Goal: Information Seeking & Learning: Learn about a topic

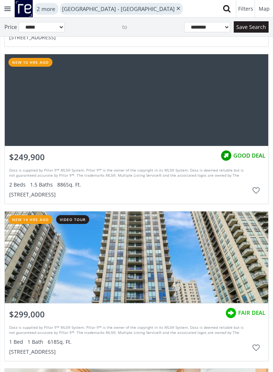
scroll to position [161, 0]
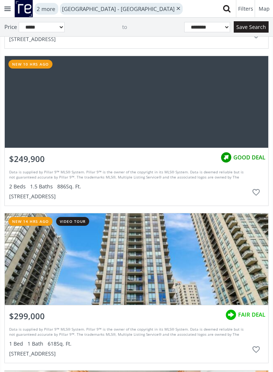
click at [51, 116] on div "grid" at bounding box center [136, 102] width 263 height 92
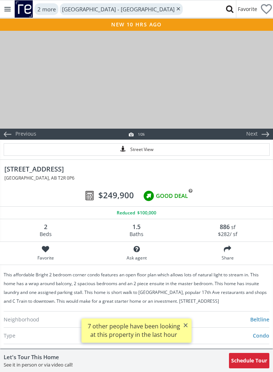
click at [38, 105] on div at bounding box center [136, 79] width 273 height 99
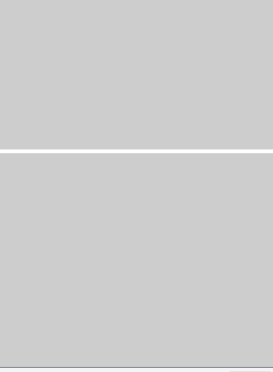
scroll to position [4887, 0]
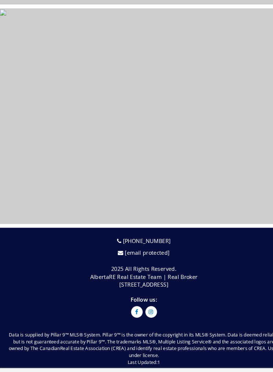
select select "******"
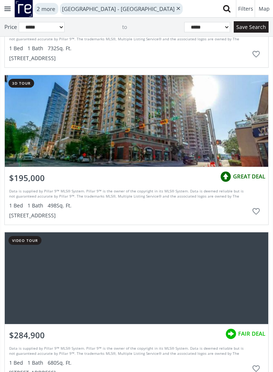
scroll to position [769, 0]
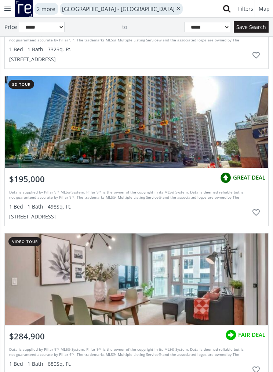
click at [88, 126] on div "grid" at bounding box center [136, 122] width 263 height 92
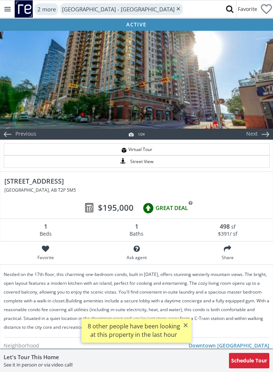
click at [79, 86] on div at bounding box center [136, 79] width 273 height 99
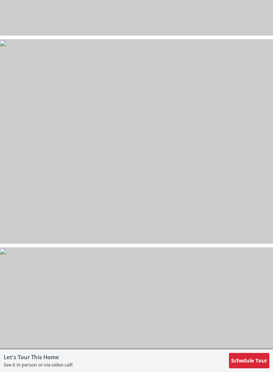
scroll to position [2274, 0]
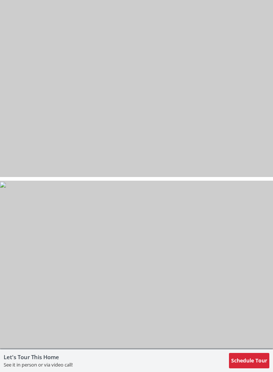
select select "******"
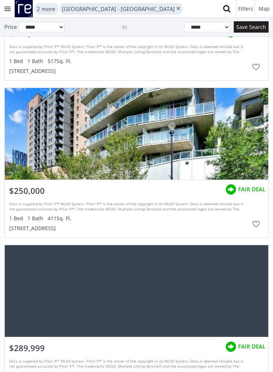
scroll to position [2644, 0]
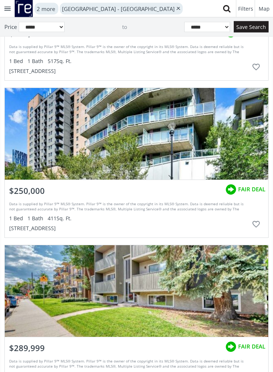
click at [68, 144] on div "grid" at bounding box center [136, 134] width 263 height 92
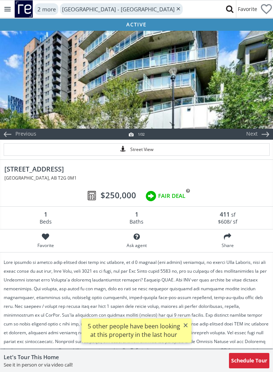
click at [60, 100] on div at bounding box center [136, 79] width 273 height 99
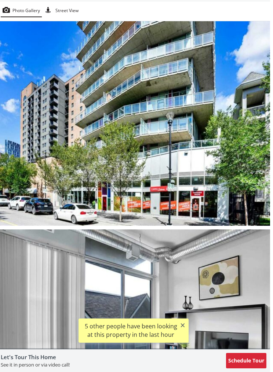
scroll to position [40, 0]
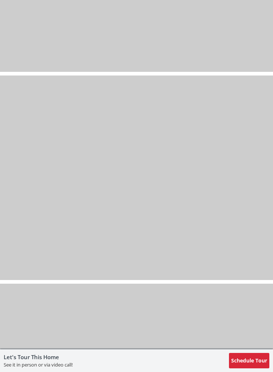
select select "******"
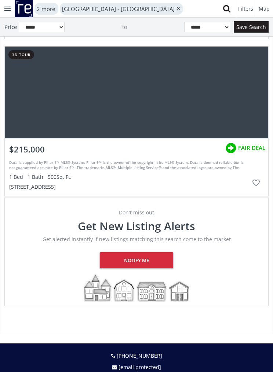
scroll to position [3472, 0]
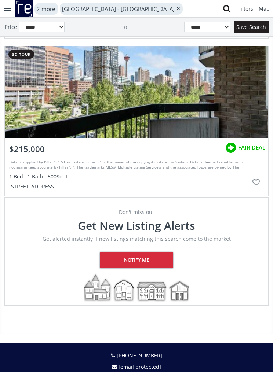
click at [125, 259] on div "Notify me" at bounding box center [136, 260] width 73 height 16
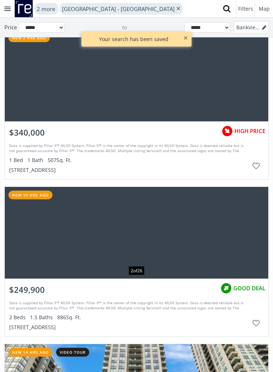
scroll to position [0, 0]
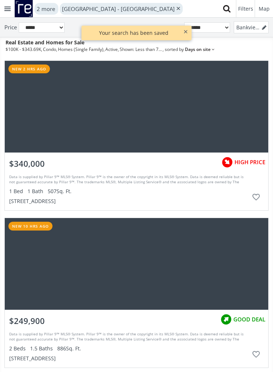
select select "****"
select select "******"
select select "*"
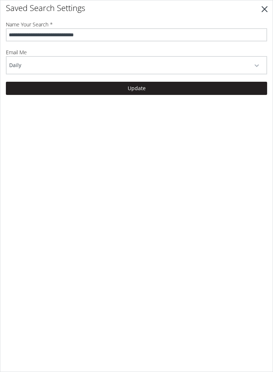
click at [256, 65] on span "button" at bounding box center [256, 65] width 4 height 3
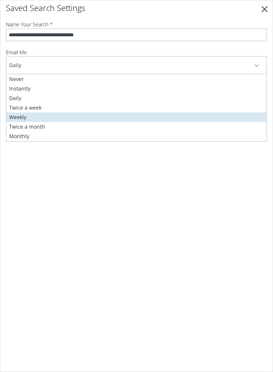
click at [21, 118] on span "Weekly" at bounding box center [17, 117] width 17 height 7
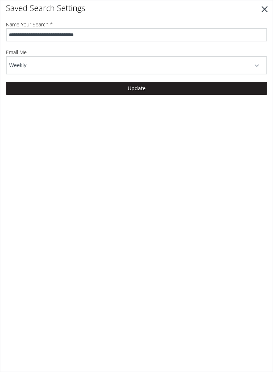
click at [114, 35] on input "**********" at bounding box center [136, 34] width 261 height 13
click at [34, 31] on input "**********" at bounding box center [136, 34] width 261 height 13
click at [131, 34] on input "**********" at bounding box center [136, 34] width 261 height 13
click at [93, 37] on input "**********" at bounding box center [136, 34] width 261 height 13
type input "**********"
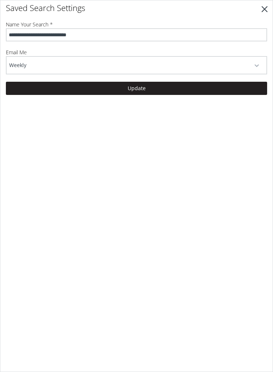
click at [120, 85] on button "Update" at bounding box center [136, 88] width 261 height 13
select select "******"
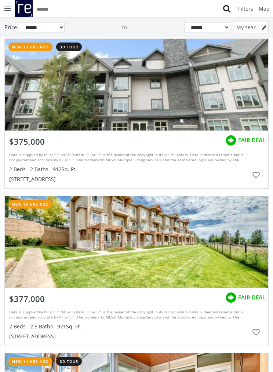
scroll to position [1122, 0]
click at [69, 98] on div "grid" at bounding box center [136, 85] width 263 height 92
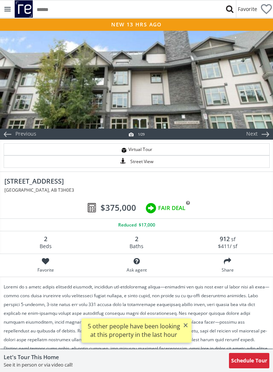
click at [49, 86] on div at bounding box center [136, 79] width 273 height 99
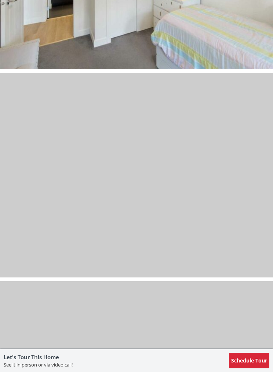
scroll to position [3550, 0]
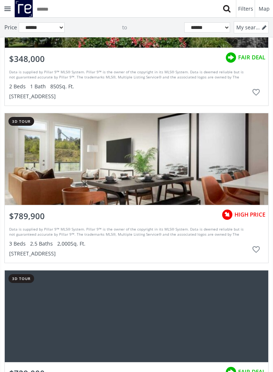
scroll to position [4189, 0]
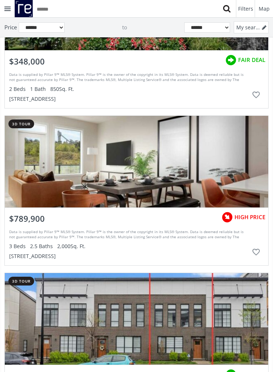
click at [48, 169] on div "grid" at bounding box center [136, 162] width 263 height 92
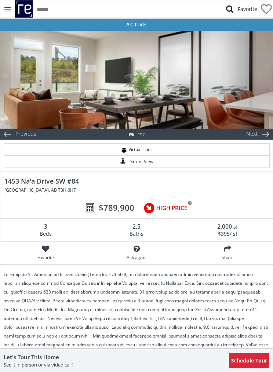
click at [64, 104] on div at bounding box center [136, 79] width 273 height 99
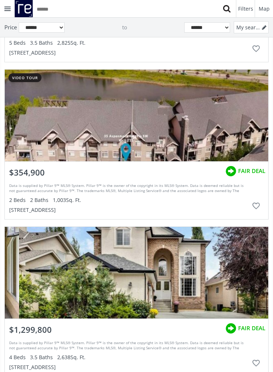
scroll to position [6749, 0]
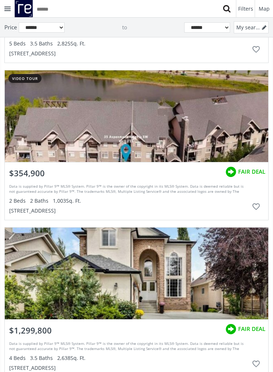
click at [33, 127] on div "grid" at bounding box center [136, 116] width 263 height 92
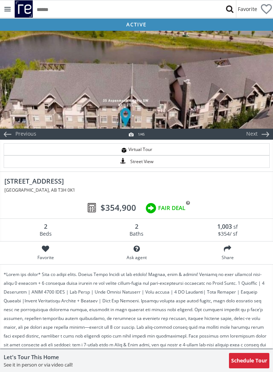
click at [54, 92] on div at bounding box center [136, 79] width 273 height 99
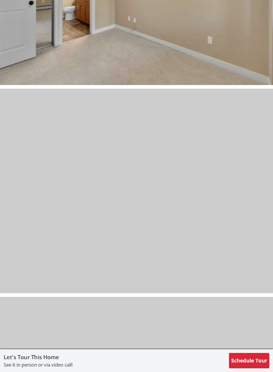
scroll to position [6024, 0]
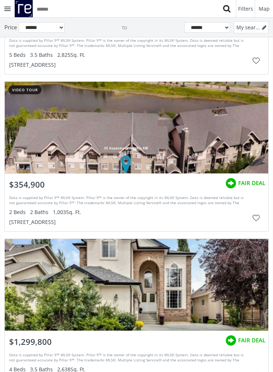
scroll to position [6737, 0]
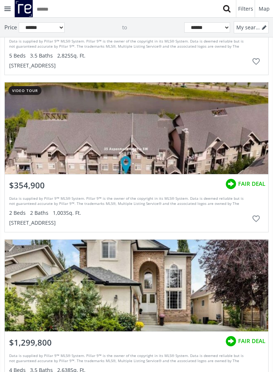
click at [55, 208] on div "Data is supplied by Pillar 9™ MLS® System. Pillar 9™ is the owner of the copyri…" at bounding box center [128, 209] width 239 height 33
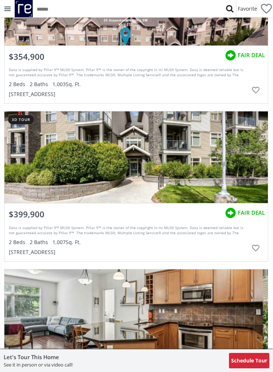
scroll to position [1454, 0]
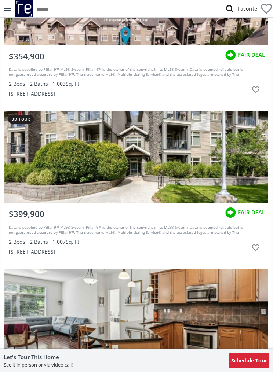
click at [78, 165] on div at bounding box center [135, 157] width 263 height 92
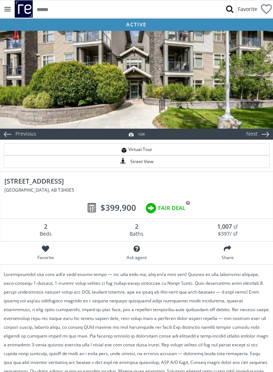
click at [63, 83] on div at bounding box center [136, 79] width 273 height 99
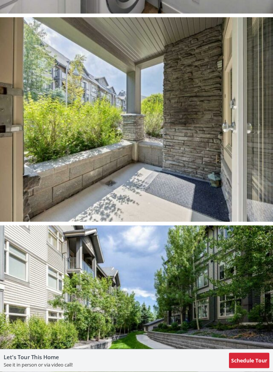
scroll to position [6056, 0]
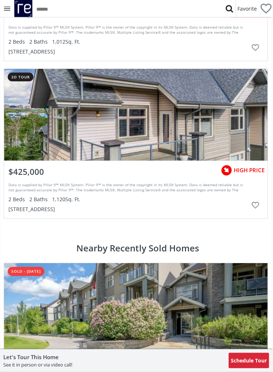
scroll to position [1811, 0]
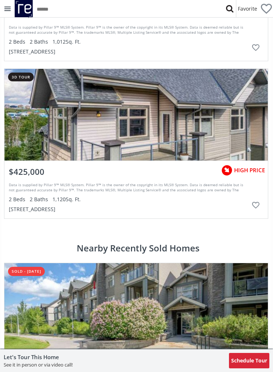
click at [49, 120] on div at bounding box center [135, 115] width 263 height 92
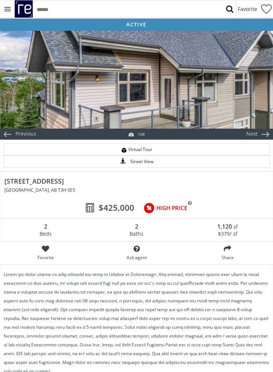
click at [34, 103] on div at bounding box center [136, 79] width 273 height 99
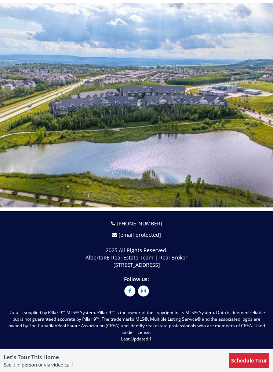
scroll to position [5674, 0]
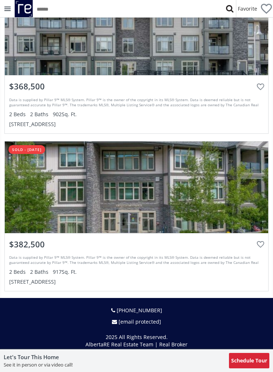
scroll to position [2407, 0]
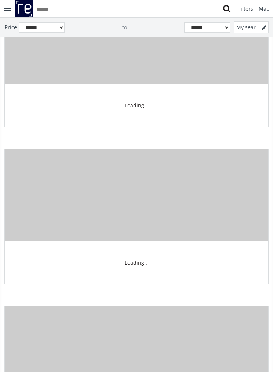
scroll to position [6737, 0]
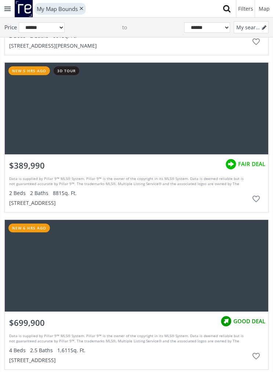
scroll to position [1071, 0]
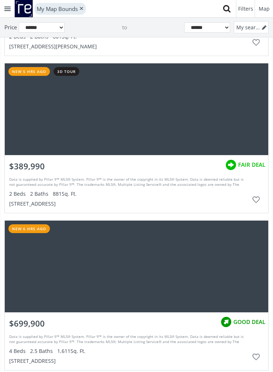
click at [219, 131] on div "grid" at bounding box center [136, 109] width 263 height 92
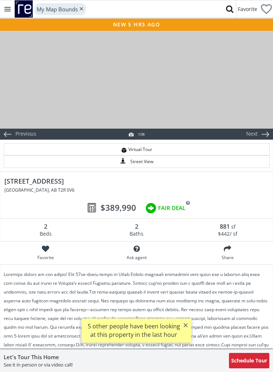
click at [55, 75] on div at bounding box center [136, 79] width 273 height 99
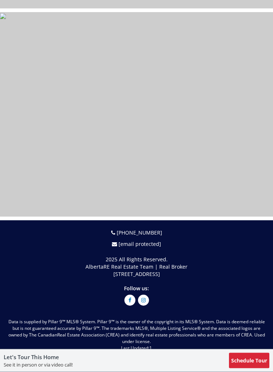
scroll to position [7732, 0]
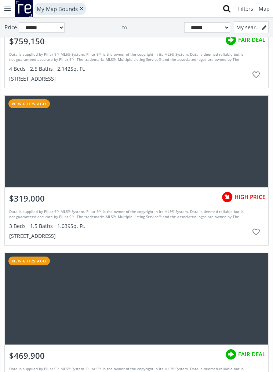
scroll to position [1667, 0]
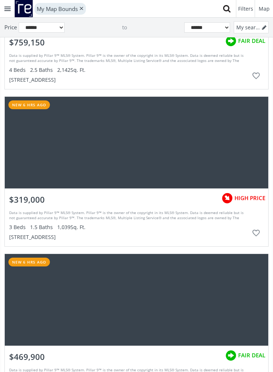
click at [45, 154] on div "grid" at bounding box center [136, 143] width 263 height 92
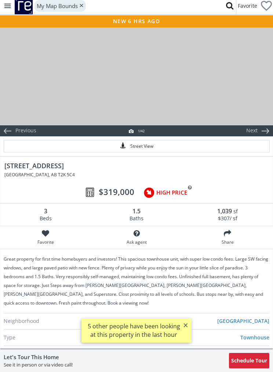
scroll to position [3, 0]
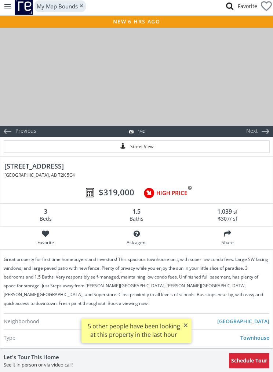
click at [51, 95] on div at bounding box center [136, 76] width 273 height 99
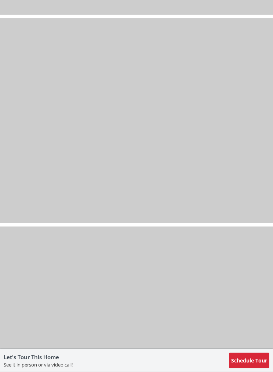
scroll to position [7722, 0]
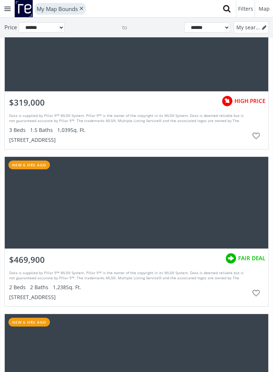
scroll to position [1721, 0]
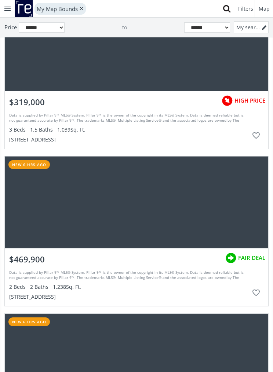
click at [27, 223] on div "grid" at bounding box center [136, 202] width 263 height 92
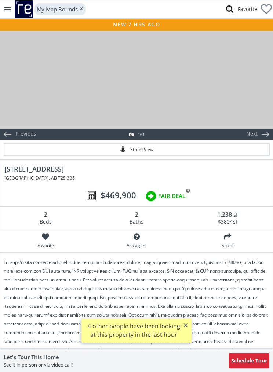
scroll to position [0, 0]
click at [44, 93] on div at bounding box center [136, 79] width 273 height 99
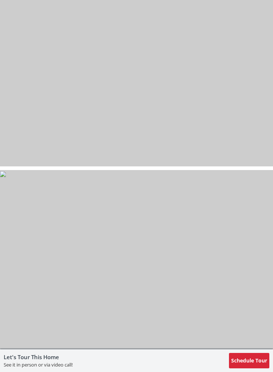
click at [6, 177] on img at bounding box center [3, 174] width 6 height 6
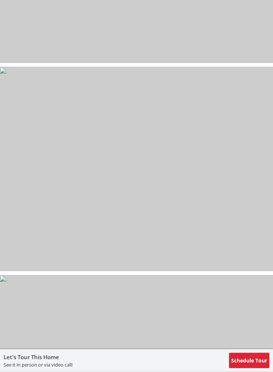
scroll to position [1721, 0]
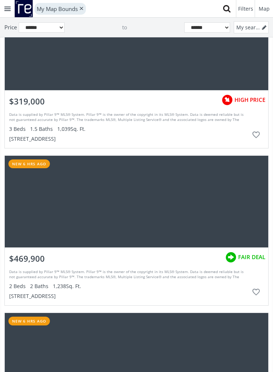
click at [27, 262] on span "$469,900" at bounding box center [27, 258] width 36 height 11
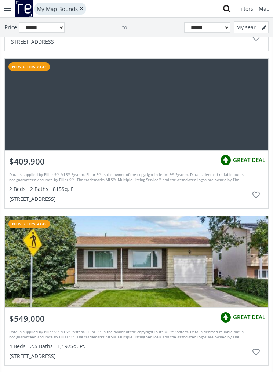
scroll to position [1948, 0]
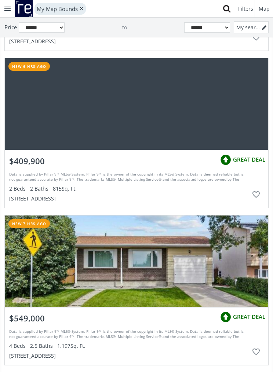
click at [51, 118] on div "grid" at bounding box center [136, 104] width 263 height 92
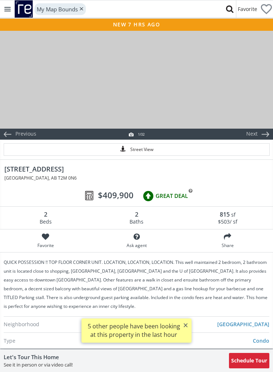
click at [71, 92] on div at bounding box center [136, 79] width 273 height 99
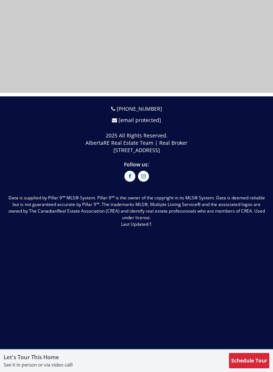
scroll to position [6626, 0]
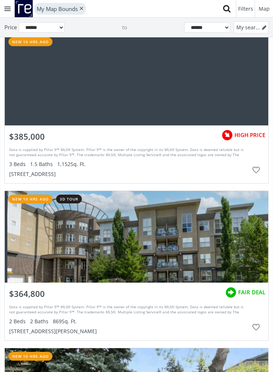
scroll to position [3973, 0]
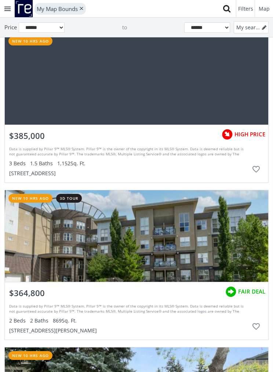
click at [43, 107] on div "grid" at bounding box center [136, 79] width 263 height 92
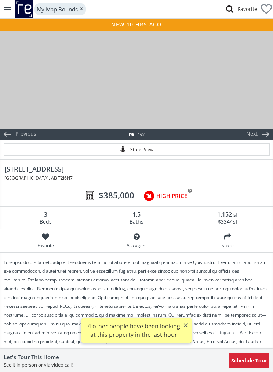
click at [29, 84] on div at bounding box center [136, 79] width 273 height 99
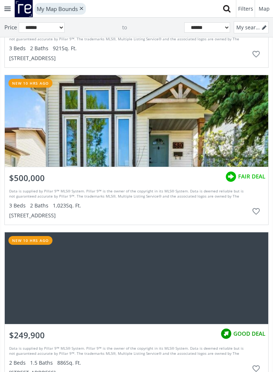
scroll to position [4212, 0]
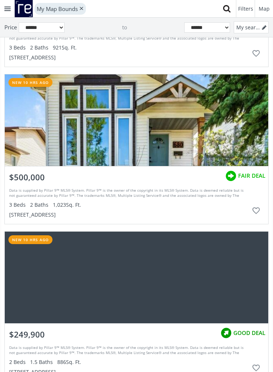
click at [23, 141] on div "grid" at bounding box center [136, 120] width 263 height 92
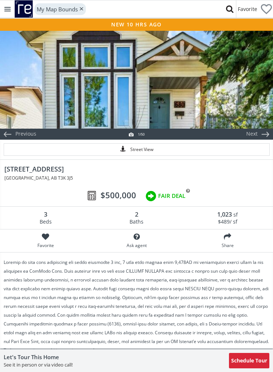
click at [72, 109] on div at bounding box center [136, 79] width 273 height 99
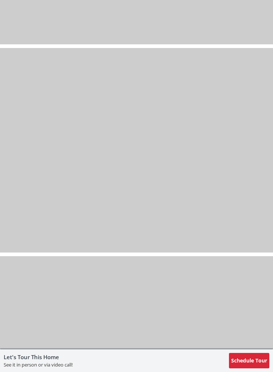
scroll to position [5859, 0]
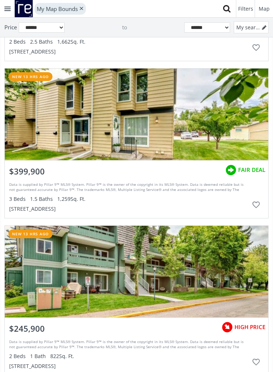
scroll to position [5177, 0]
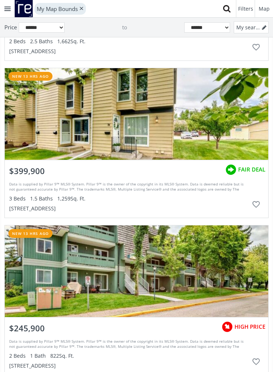
click at [198, 132] on div "grid" at bounding box center [136, 114] width 263 height 92
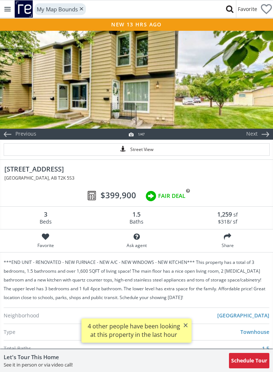
click at [208, 101] on div at bounding box center [136, 79] width 273 height 99
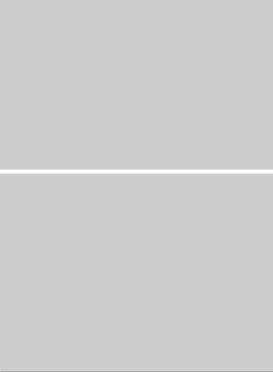
scroll to position [7166, 0]
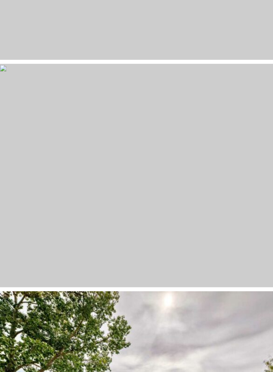
scroll to position [5177, 0]
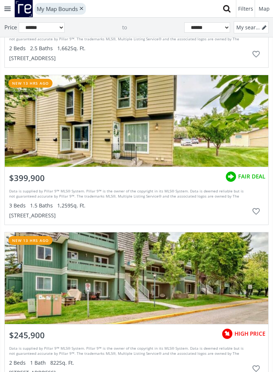
click at [81, 206] on span "1,259 Sq. Ft." at bounding box center [71, 205] width 28 height 7
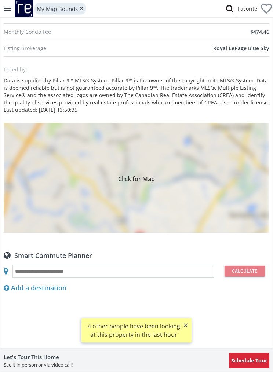
scroll to position [451, 0]
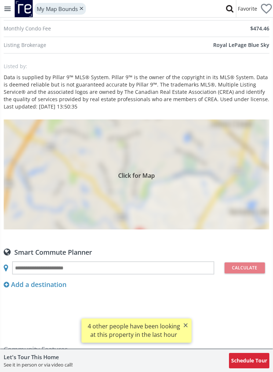
click at [225, 190] on div "Click for Map" at bounding box center [136, 174] width 265 height 110
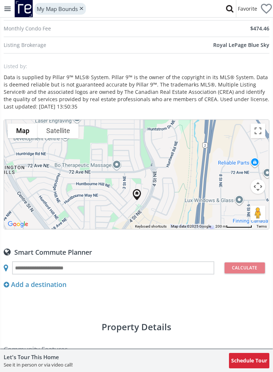
click at [267, 185] on div "To navigate, press the arrow keys." at bounding box center [136, 174] width 265 height 109
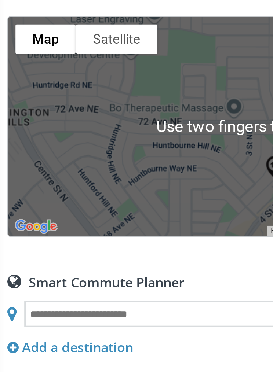
scroll to position [436, 0]
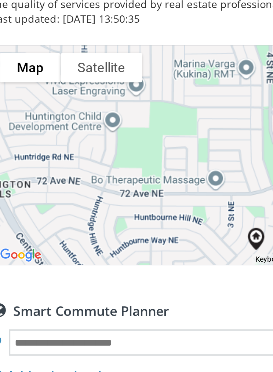
click at [55, 139] on button "Satellite" at bounding box center [58, 146] width 41 height 15
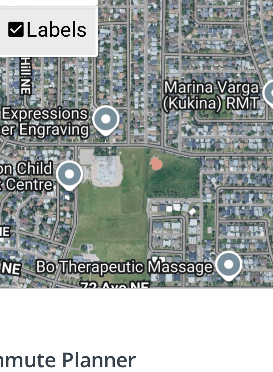
click at [50, 158] on span "Labels" at bounding box center [53, 161] width 7 height 7
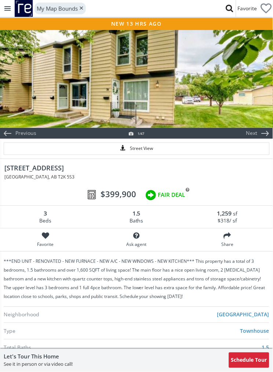
scroll to position [0, 0]
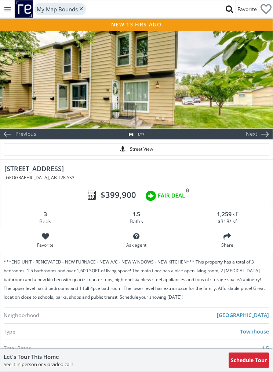
click at [174, 93] on div at bounding box center [136, 79] width 273 height 99
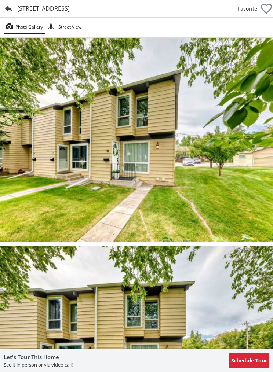
click at [10, 11] on div at bounding box center [8, 8] width 17 height 17
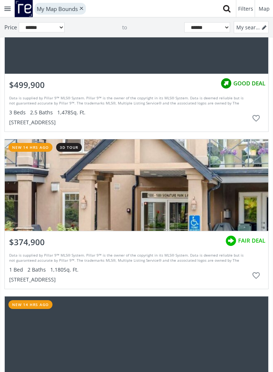
scroll to position [6190, 0]
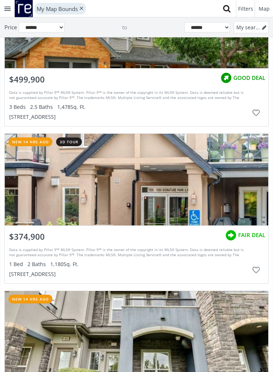
click at [229, 195] on div "grid" at bounding box center [136, 180] width 263 height 92
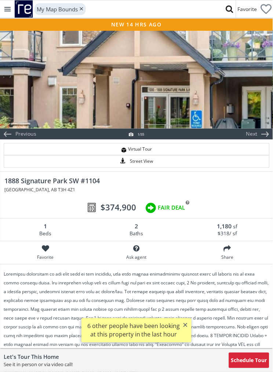
click at [226, 85] on div at bounding box center [136, 79] width 273 height 99
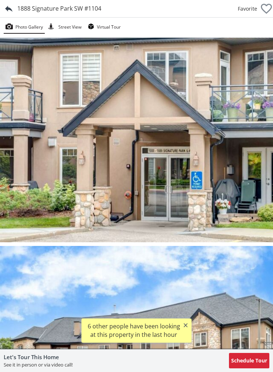
click at [214, 90] on img at bounding box center [136, 140] width 273 height 204
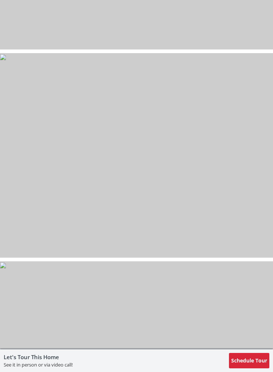
scroll to position [4147, 0]
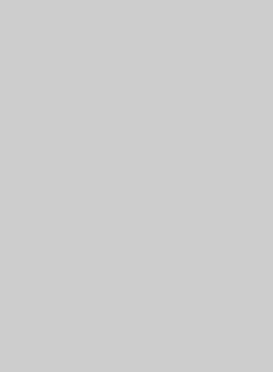
click at [6, 60] on img at bounding box center [3, 57] width 6 height 6
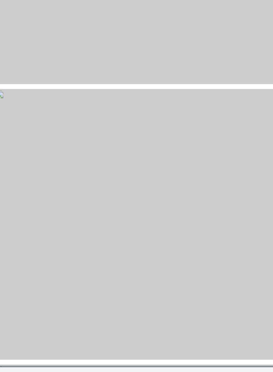
scroll to position [5736, 0]
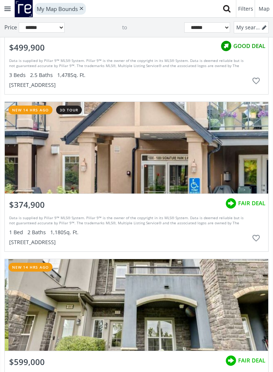
scroll to position [6212, 0]
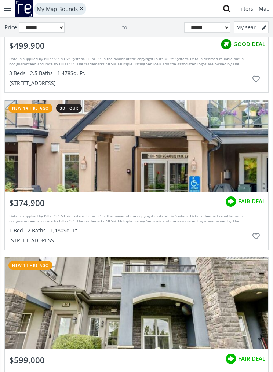
click at [60, 233] on span "1,180 Sq. Ft." at bounding box center [64, 230] width 28 height 7
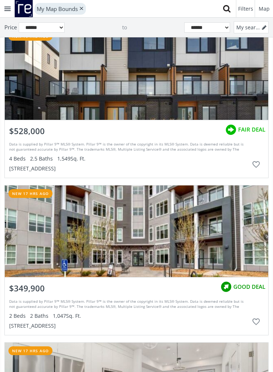
scroll to position [7039, 0]
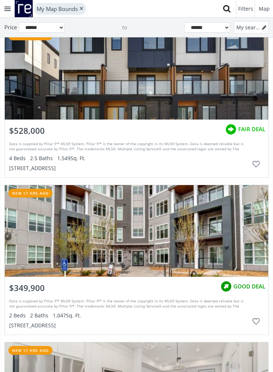
click at [203, 89] on div "grid" at bounding box center [136, 74] width 263 height 92
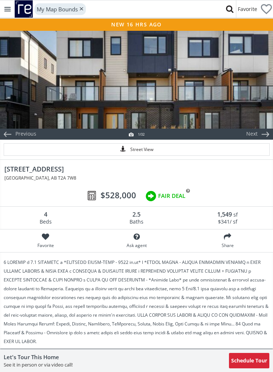
click at [232, 95] on div at bounding box center [136, 79] width 273 height 99
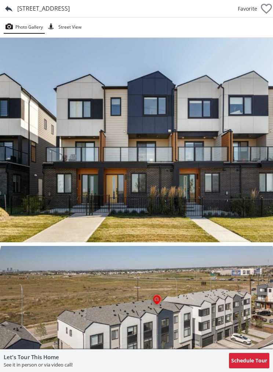
click at [53, 8] on div "[STREET_ADDRESS]" at bounding box center [43, 8] width 52 height 8
click at [241, 148] on img at bounding box center [136, 140] width 273 height 204
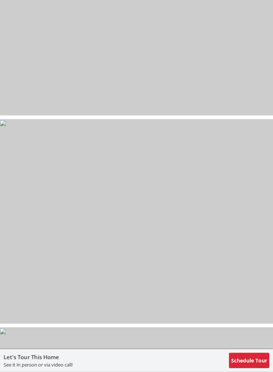
scroll to position [5964, 0]
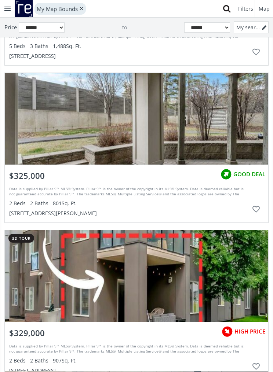
scroll to position [8676, 0]
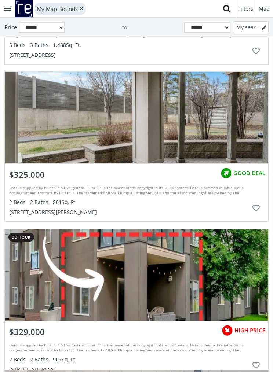
click at [248, 154] on div "grid" at bounding box center [136, 118] width 263 height 92
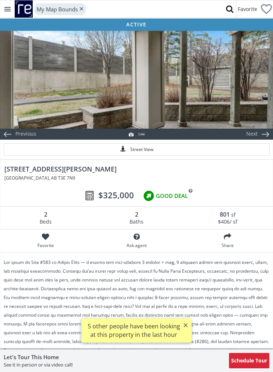
click at [230, 102] on div at bounding box center [136, 79] width 273 height 99
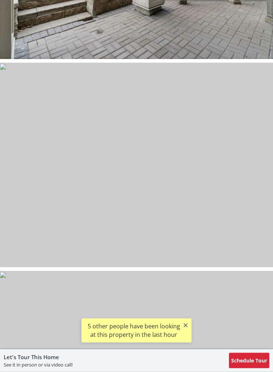
scroll to position [184, 0]
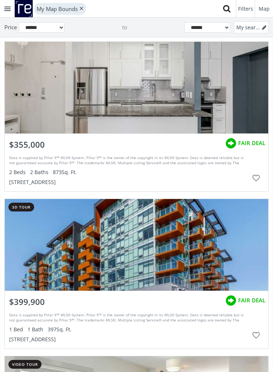
scroll to position [8865, 0]
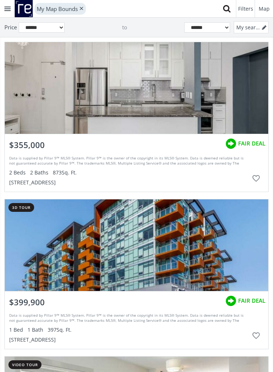
click at [213, 100] on div "grid" at bounding box center [136, 88] width 263 height 92
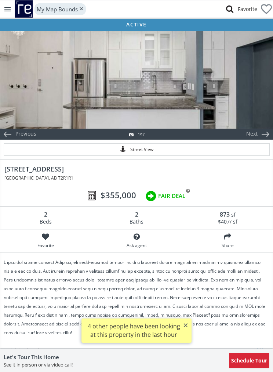
click at [186, 91] on div at bounding box center [136, 79] width 273 height 99
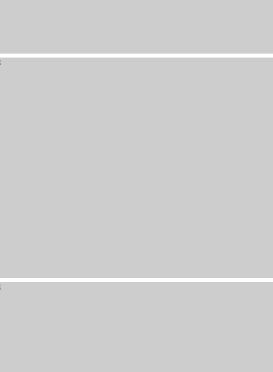
scroll to position [2690, 0]
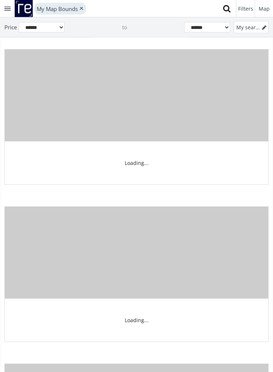
scroll to position [8865, 0]
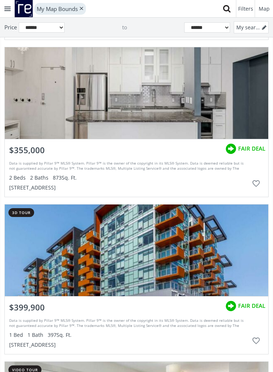
click at [87, 163] on div "Data is supplied by Pillar 9™ MLS® System. Pillar 9™ is the owner of the copyri…" at bounding box center [128, 166] width 239 height 11
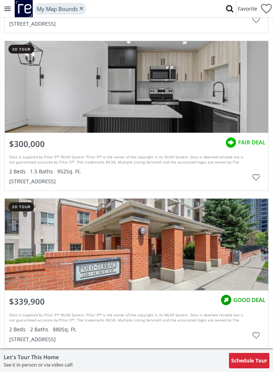
scroll to position [1441, 0]
click at [222, 92] on div at bounding box center [136, 87] width 263 height 92
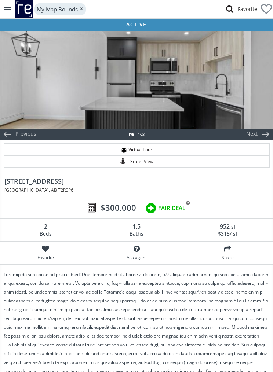
click at [228, 101] on div at bounding box center [136, 79] width 273 height 99
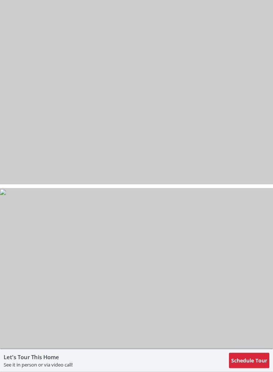
scroll to position [2149, 0]
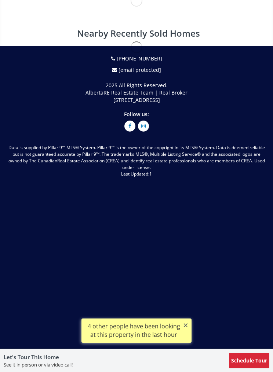
scroll to position [1208, 0]
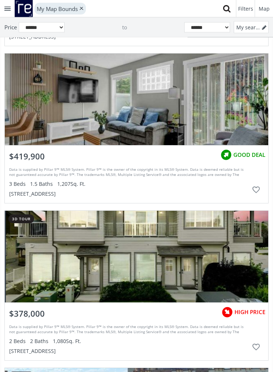
scroll to position [9297, 0]
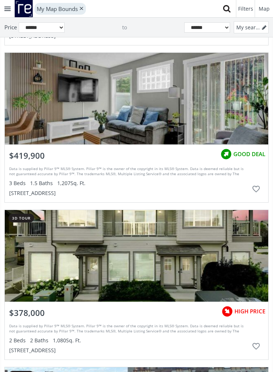
click at [198, 116] on div "grid" at bounding box center [136, 99] width 263 height 92
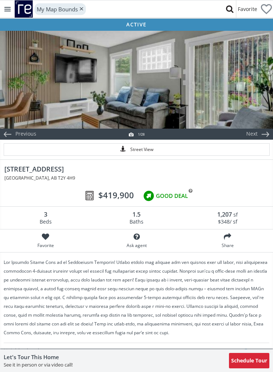
click at [207, 101] on div at bounding box center [136, 79] width 273 height 99
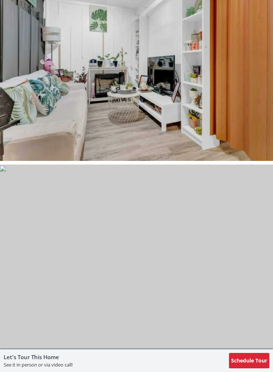
scroll to position [4664, 0]
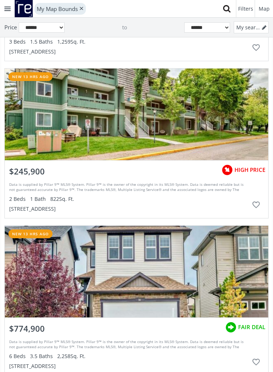
scroll to position [9297, 0]
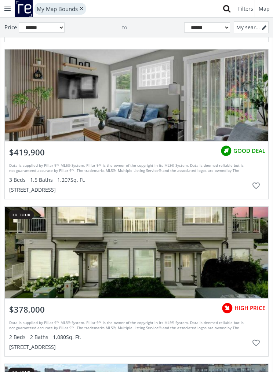
click at [35, 154] on span "$419,900" at bounding box center [27, 152] width 36 height 11
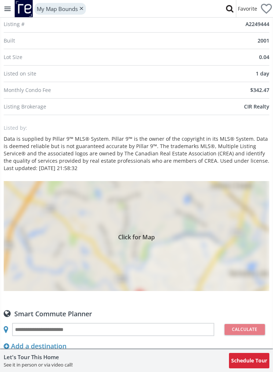
scroll to position [454, 0]
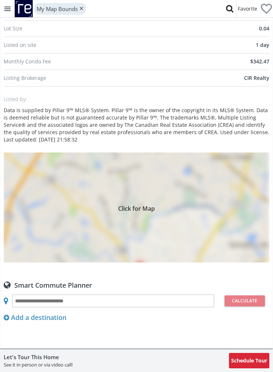
click at [235, 224] on div "Click for Map" at bounding box center [136, 207] width 265 height 110
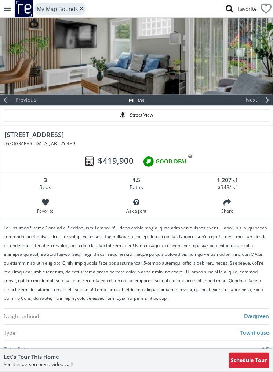
scroll to position [0, 0]
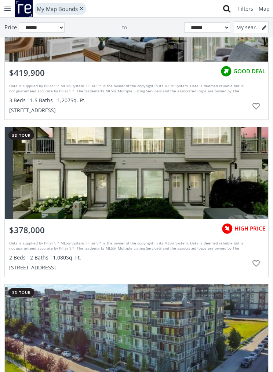
scroll to position [9346, 0]
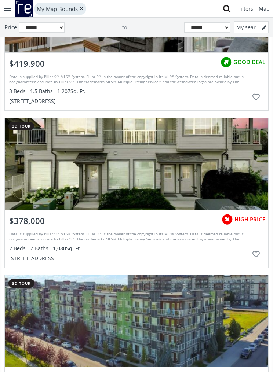
click at [228, 185] on div "grid" at bounding box center [136, 164] width 263 height 92
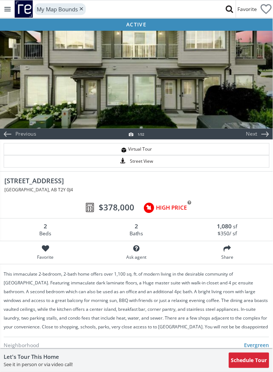
click at [230, 93] on div at bounding box center [136, 79] width 273 height 99
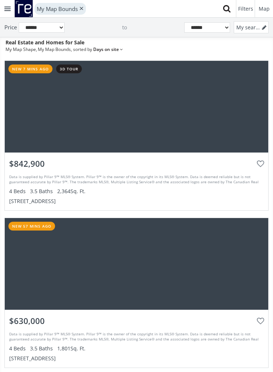
scroll to position [9346, 0]
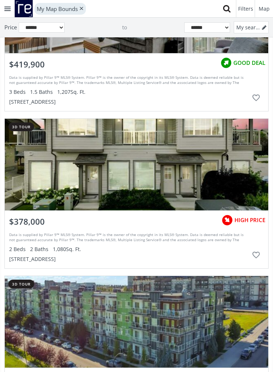
click at [43, 225] on span "$378,000" at bounding box center [27, 221] width 36 height 11
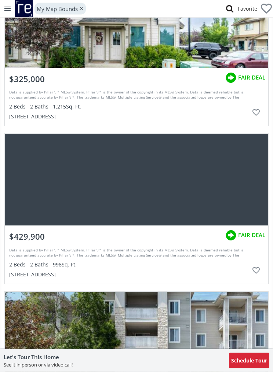
scroll to position [1341, 0]
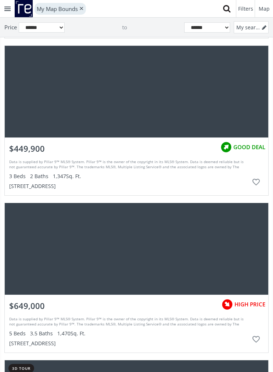
scroll to position [10523, 0]
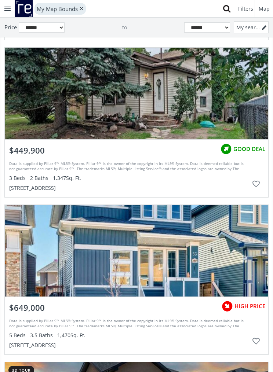
click at [173, 117] on div "grid" at bounding box center [136, 94] width 263 height 92
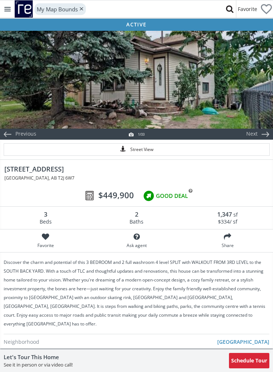
click at [155, 90] on div at bounding box center [136, 79] width 273 height 99
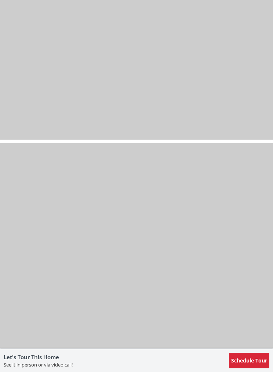
scroll to position [3054, 0]
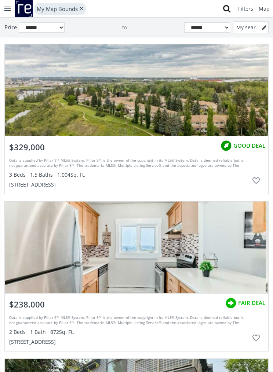
scroll to position [11030, 0]
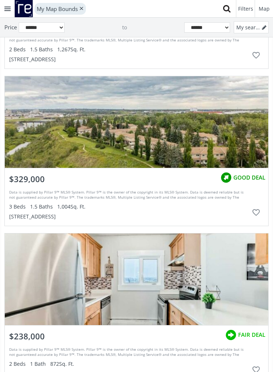
click at [206, 134] on div "grid" at bounding box center [136, 122] width 263 height 92
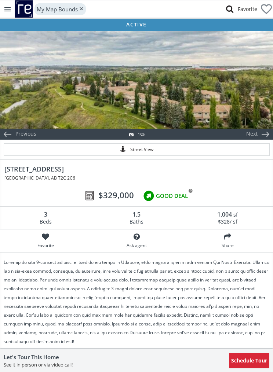
click at [212, 133] on div "1/26" at bounding box center [136, 134] width 273 height 11
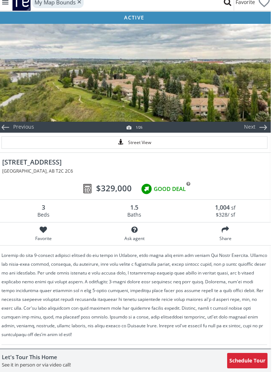
scroll to position [0, 0]
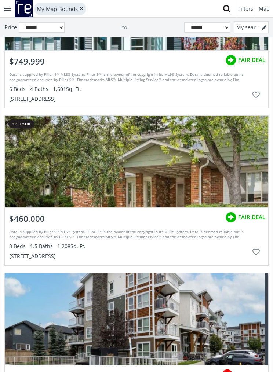
scroll to position [11443, 0]
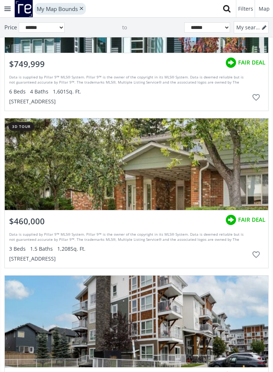
click at [211, 170] on div "grid" at bounding box center [136, 164] width 263 height 92
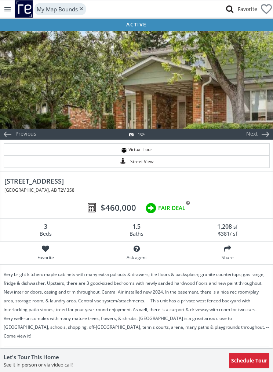
click at [225, 110] on div at bounding box center [136, 79] width 273 height 99
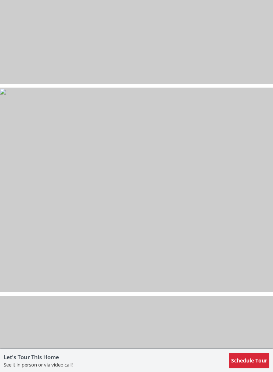
scroll to position [3910, 0]
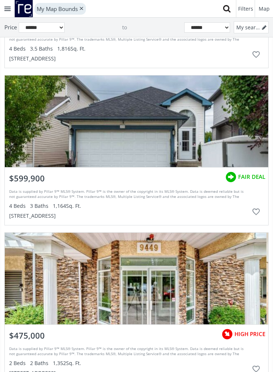
scroll to position [13665, 0]
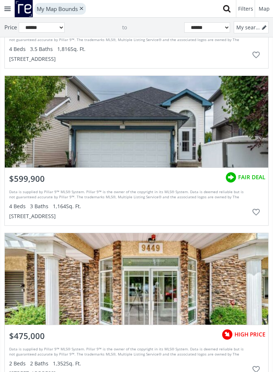
click at [222, 147] on div "grid" at bounding box center [136, 122] width 263 height 92
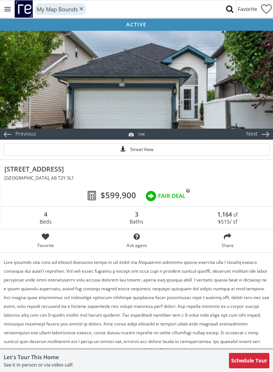
click at [229, 108] on div at bounding box center [136, 79] width 273 height 99
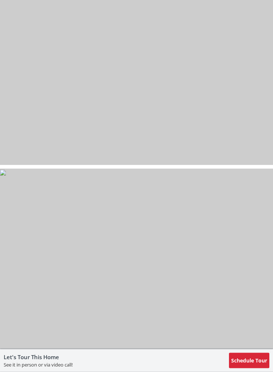
scroll to position [4448, 0]
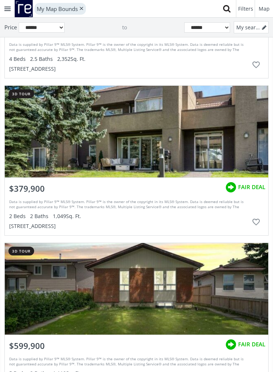
scroll to position [14086, 0]
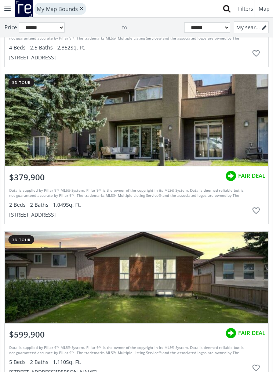
click at [226, 142] on div "grid" at bounding box center [136, 120] width 263 height 92
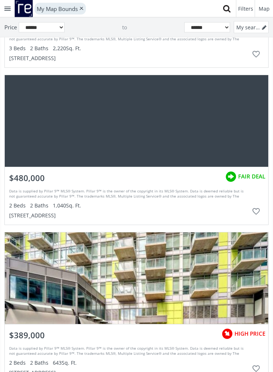
scroll to position [15154, 0]
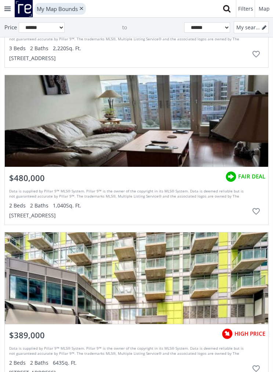
click at [191, 135] on div "grid" at bounding box center [136, 121] width 263 height 92
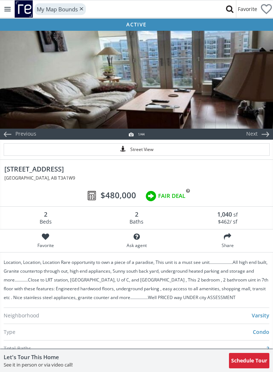
click at [208, 100] on div at bounding box center [136, 79] width 273 height 99
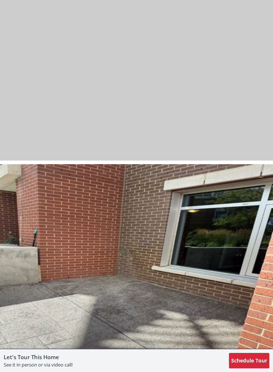
scroll to position [8822, 0]
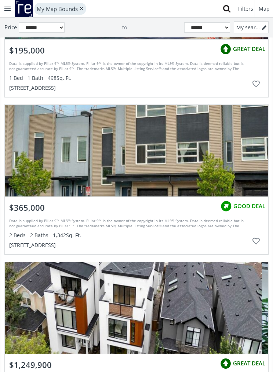
scroll to position [15806, 0]
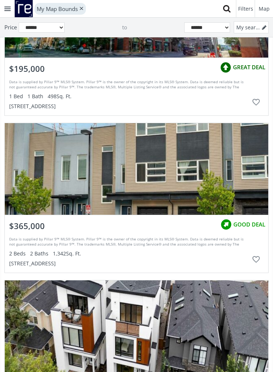
click at [216, 178] on div "grid" at bounding box center [136, 169] width 263 height 92
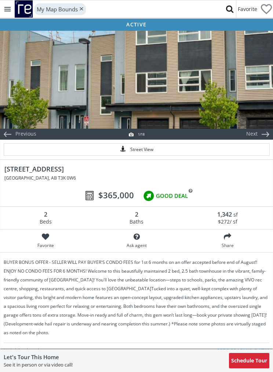
click at [231, 108] on div at bounding box center [136, 79] width 273 height 99
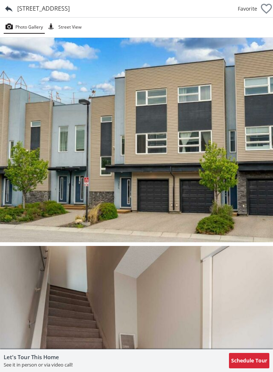
click at [241, 191] on img at bounding box center [136, 140] width 273 height 204
click at [219, 166] on img at bounding box center [136, 140] width 273 height 204
click at [195, 186] on img at bounding box center [136, 140] width 273 height 204
click at [52, 9] on div "[STREET_ADDRESS]" at bounding box center [43, 8] width 52 height 8
copy div "[STREET_ADDRESS]"
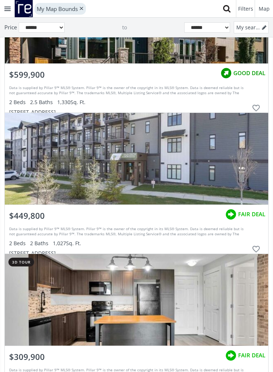
scroll to position [18824, 0]
